Goal: Find specific page/section: Find specific page/section

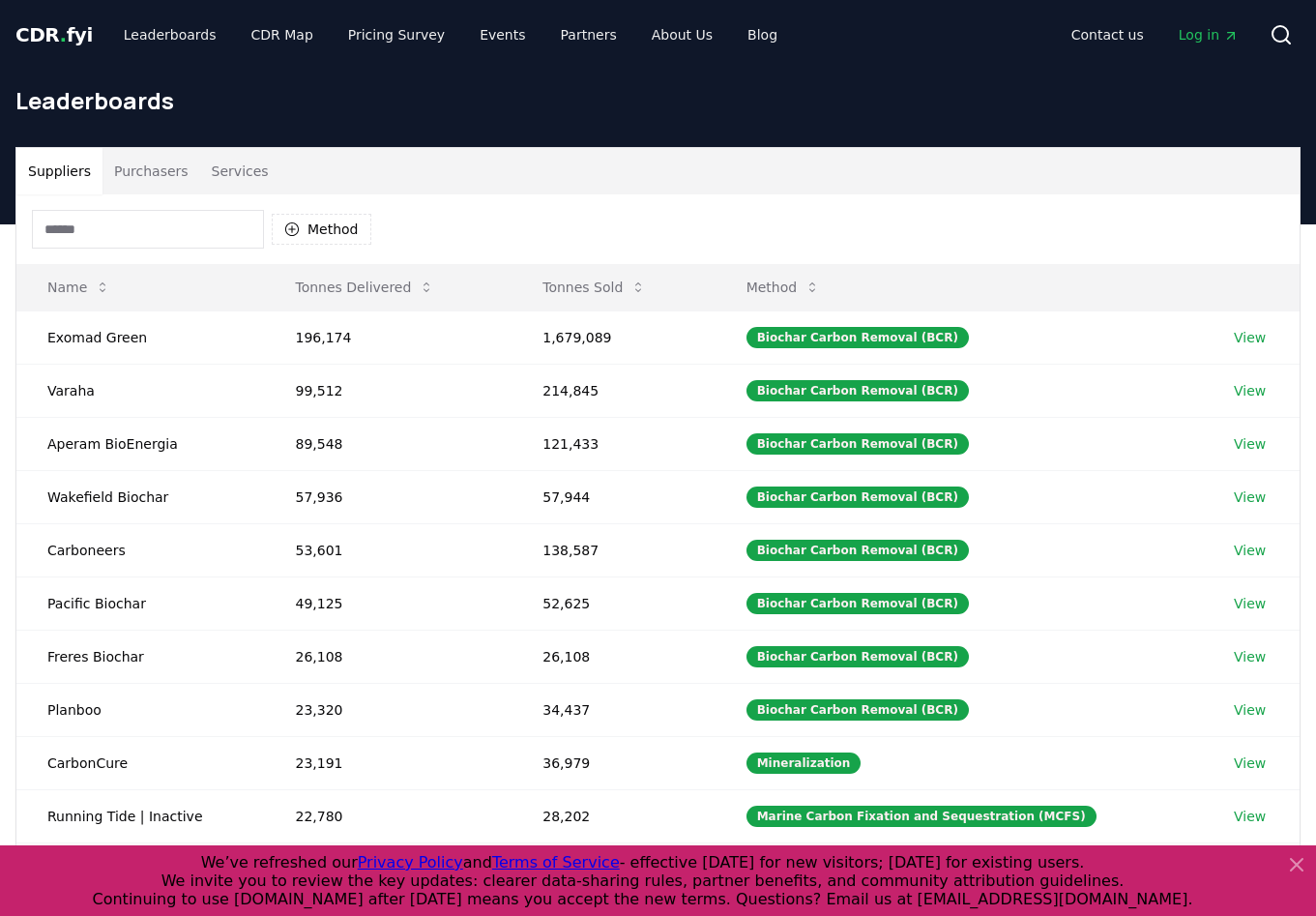
click at [156, 224] on input at bounding box center [148, 229] width 232 height 39
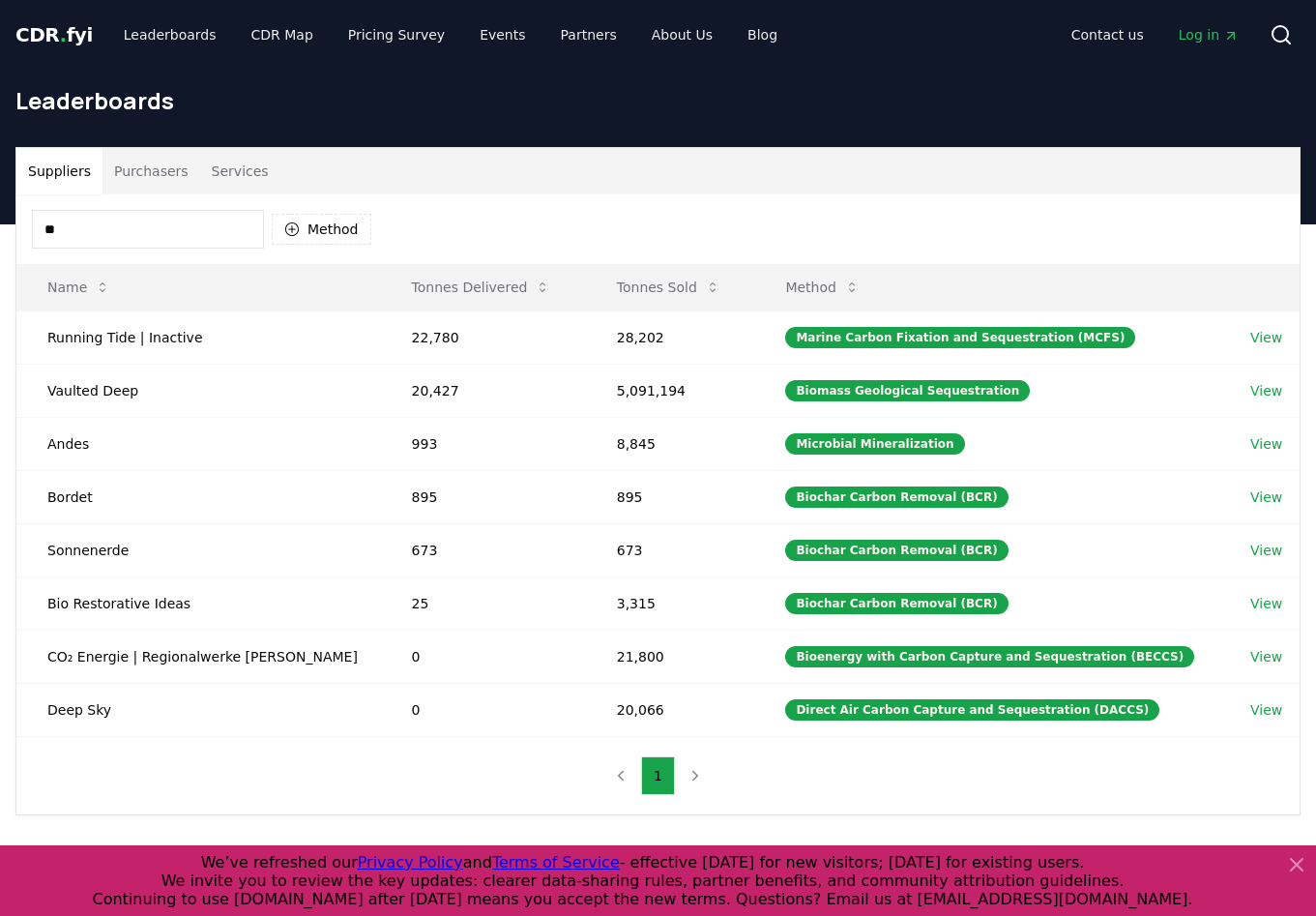
type input "*"
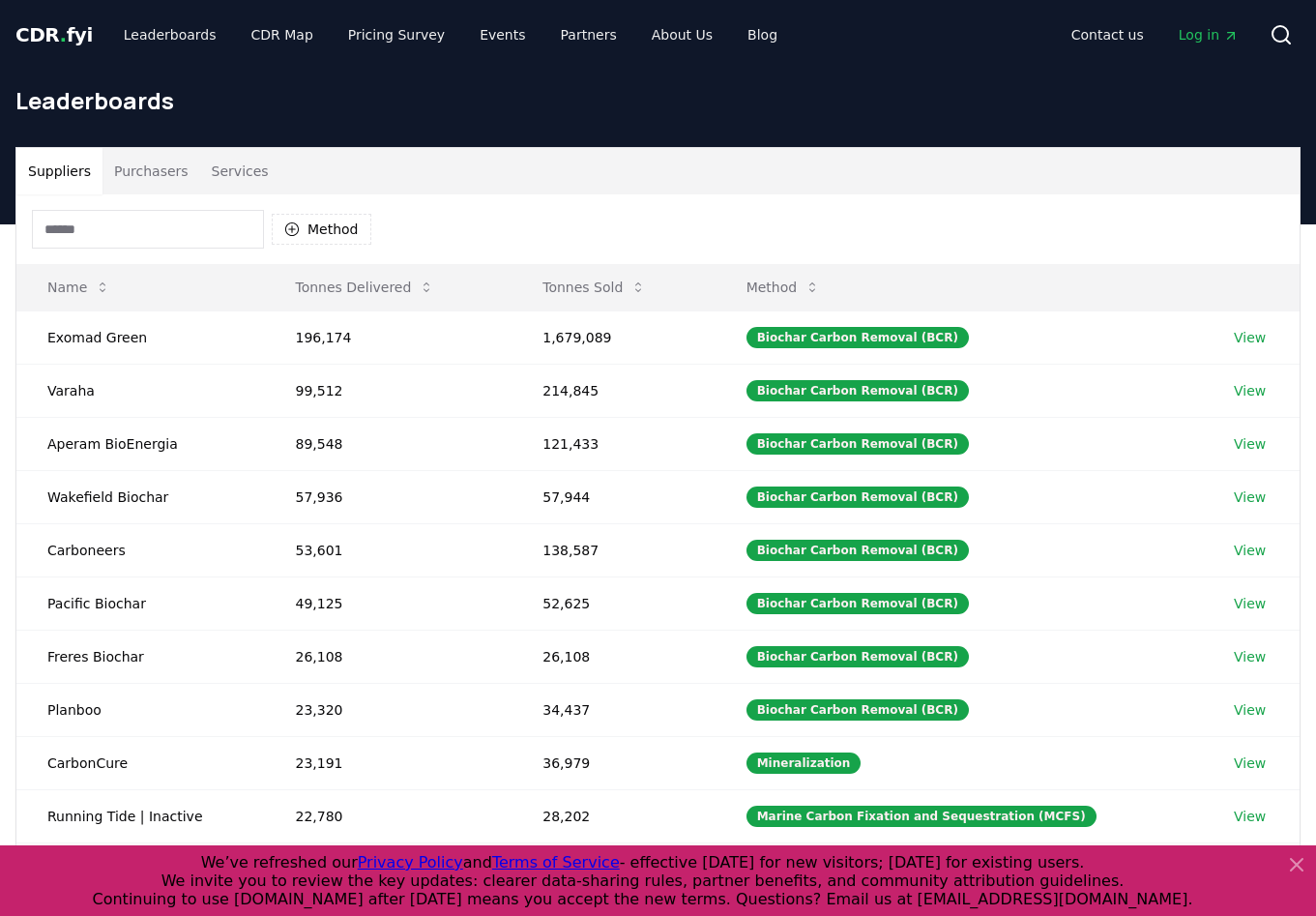
click at [161, 189] on button "Purchasers" at bounding box center [151, 172] width 97 height 47
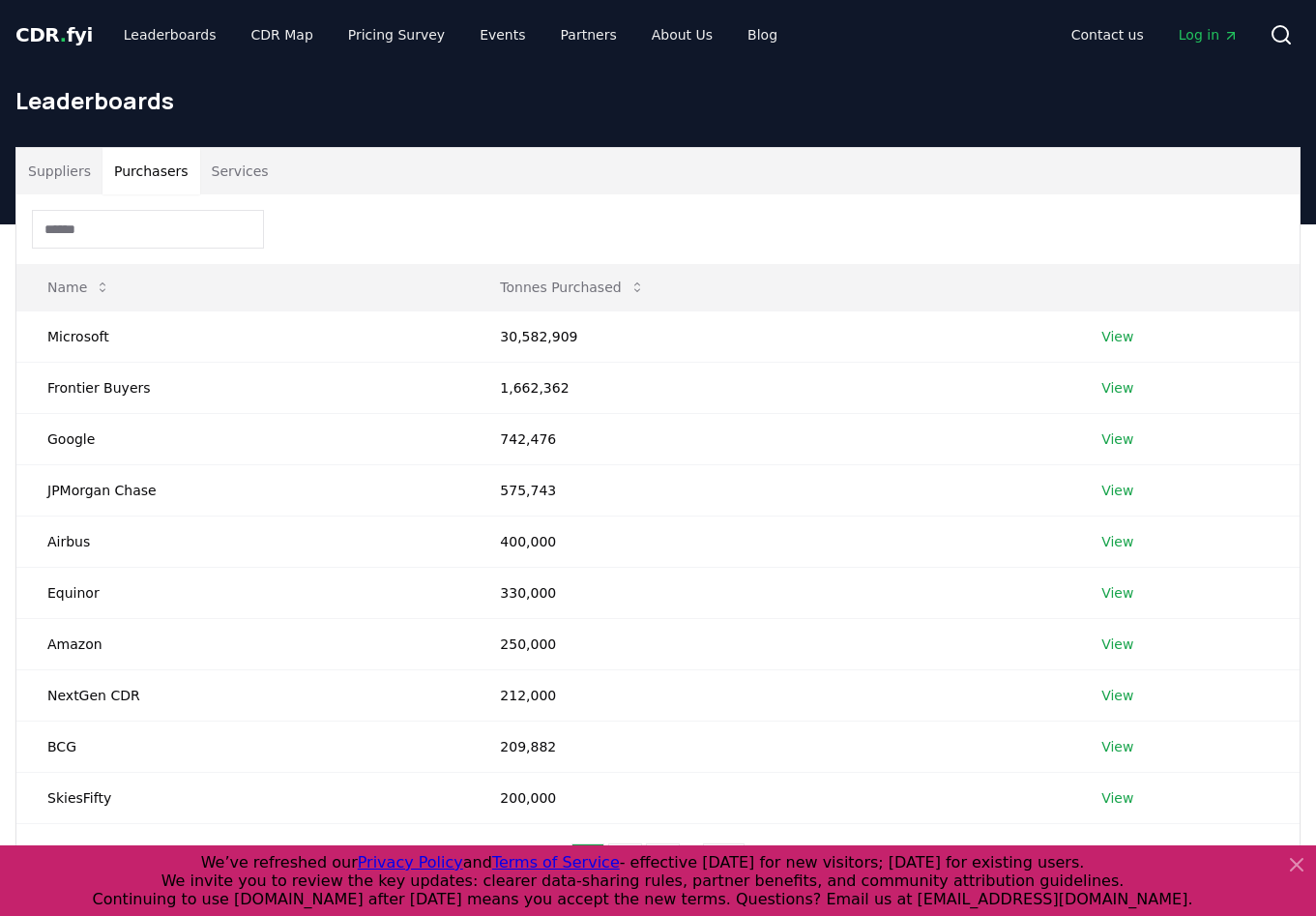
click at [138, 239] on input at bounding box center [148, 229] width 232 height 39
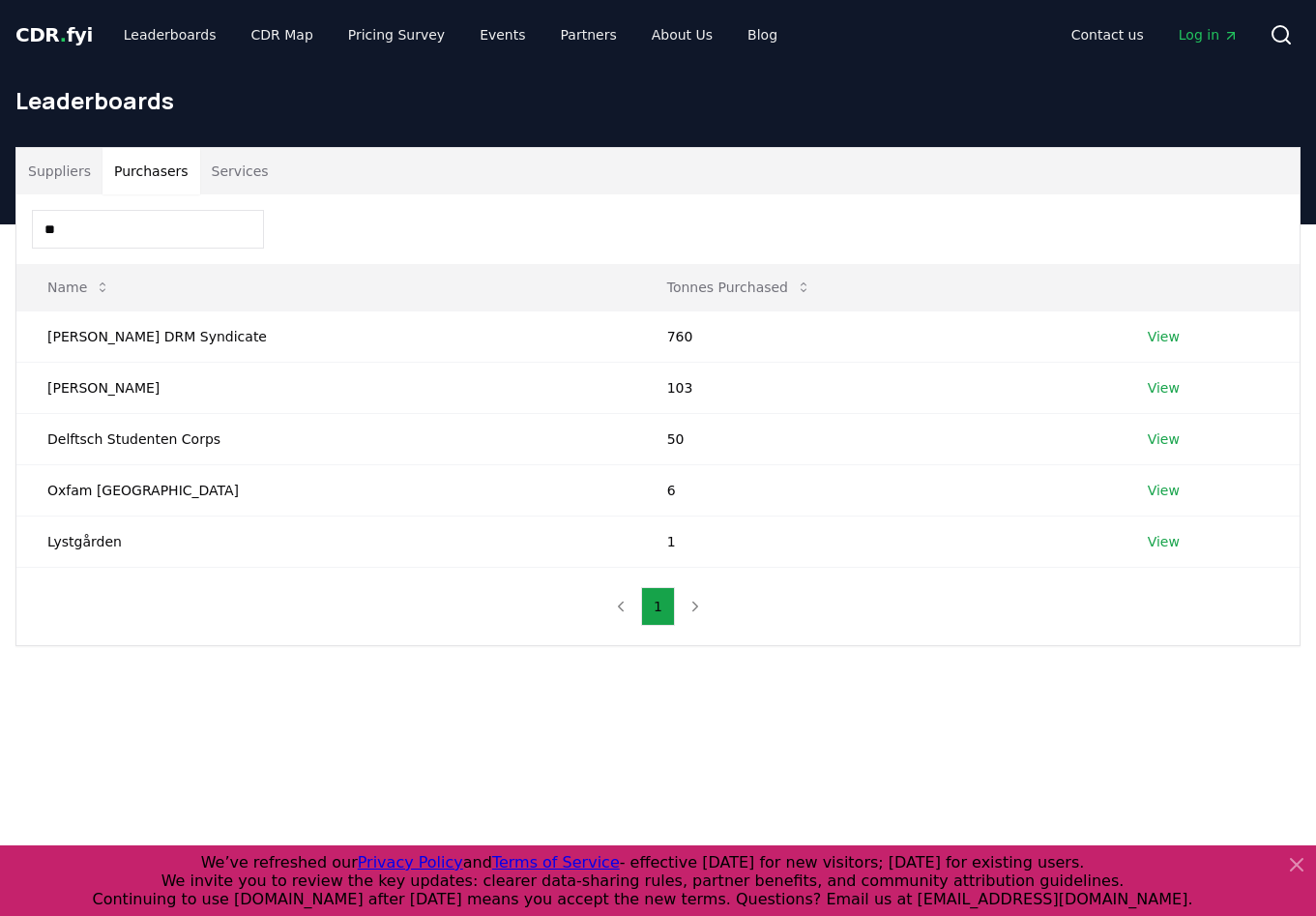
type input "*"
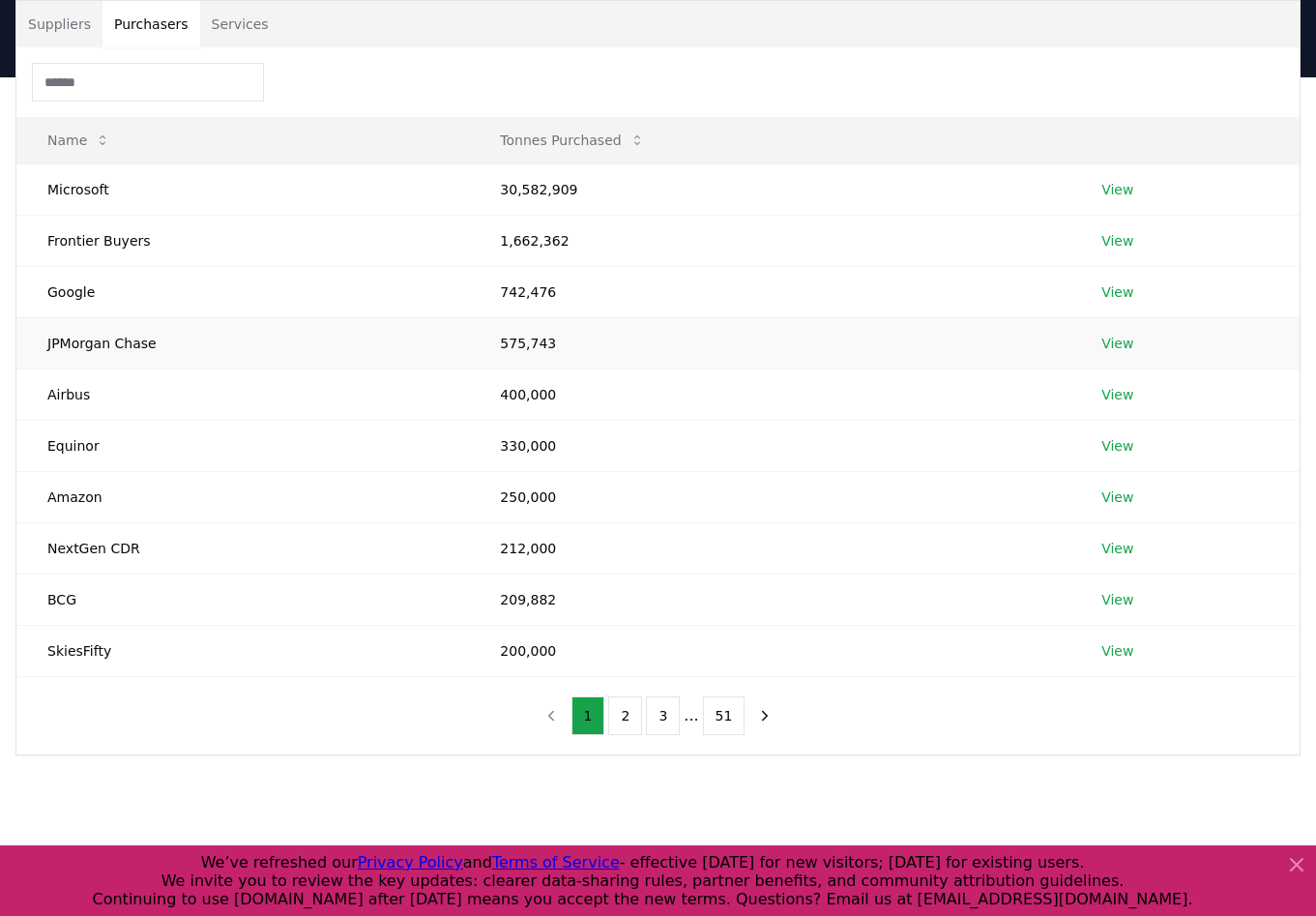
scroll to position [141, 0]
